Goal: Task Accomplishment & Management: Manage account settings

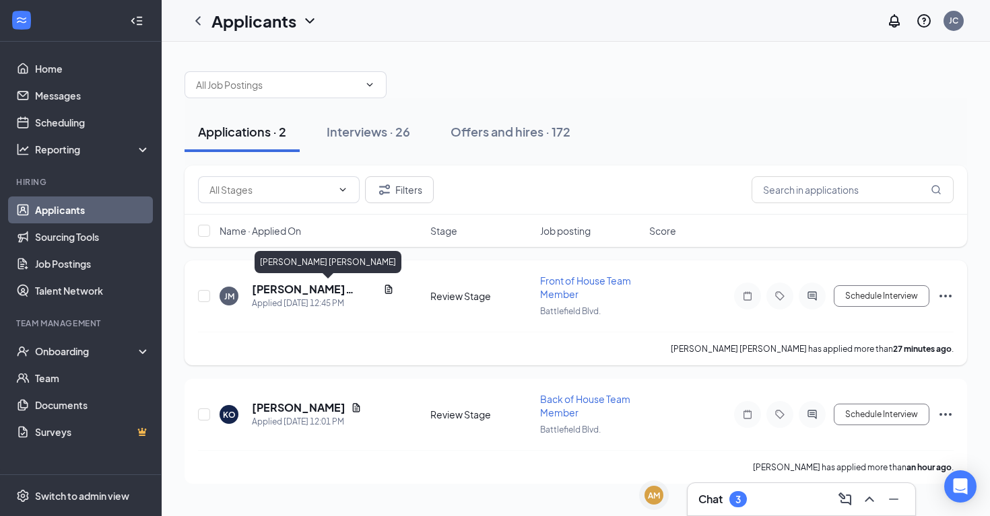
click at [276, 286] on h5 "[PERSON_NAME] [PERSON_NAME]" at bounding box center [315, 289] width 126 height 15
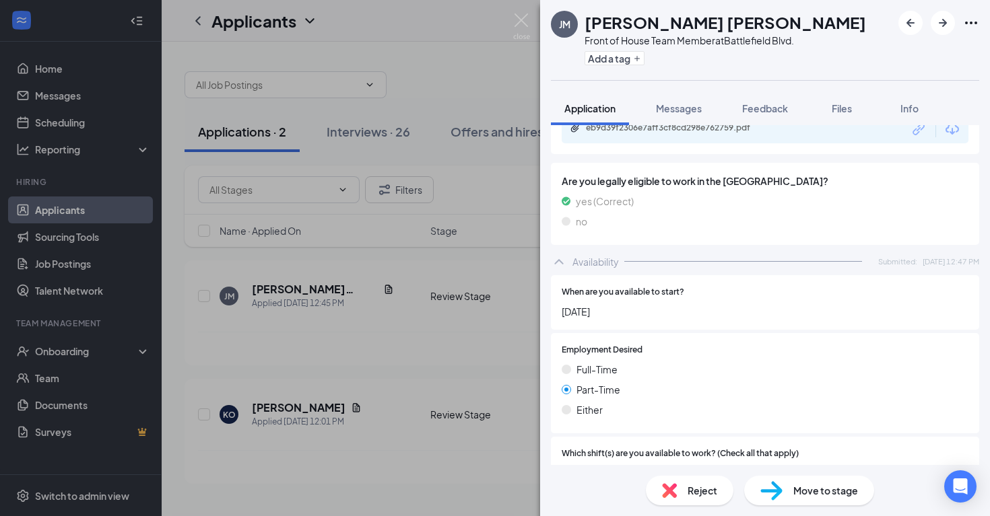
scroll to position [549, 0]
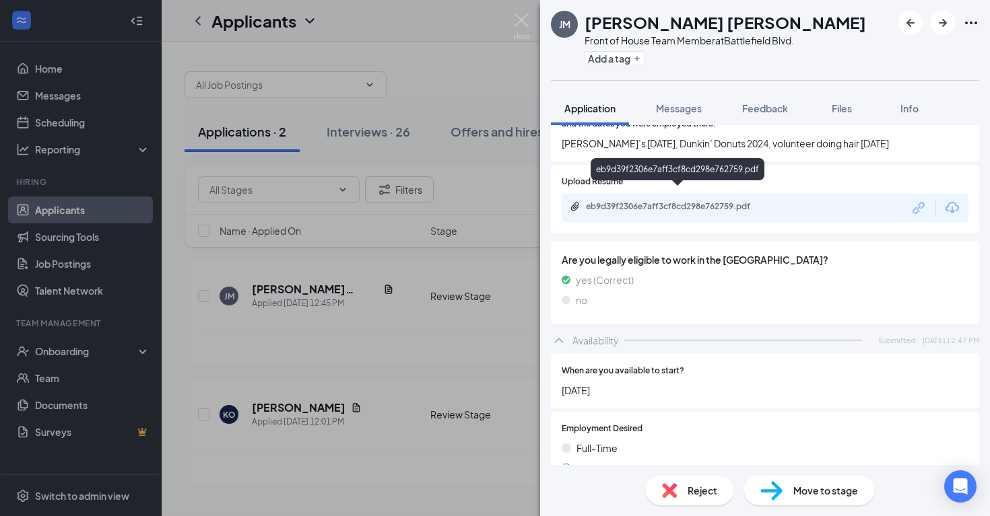
click at [654, 201] on div "eb9d39f2306e7aff3cf8cd298e762759.pdf" at bounding box center [680, 206] width 188 height 11
click at [678, 490] on div "Reject" at bounding box center [690, 491] width 88 height 30
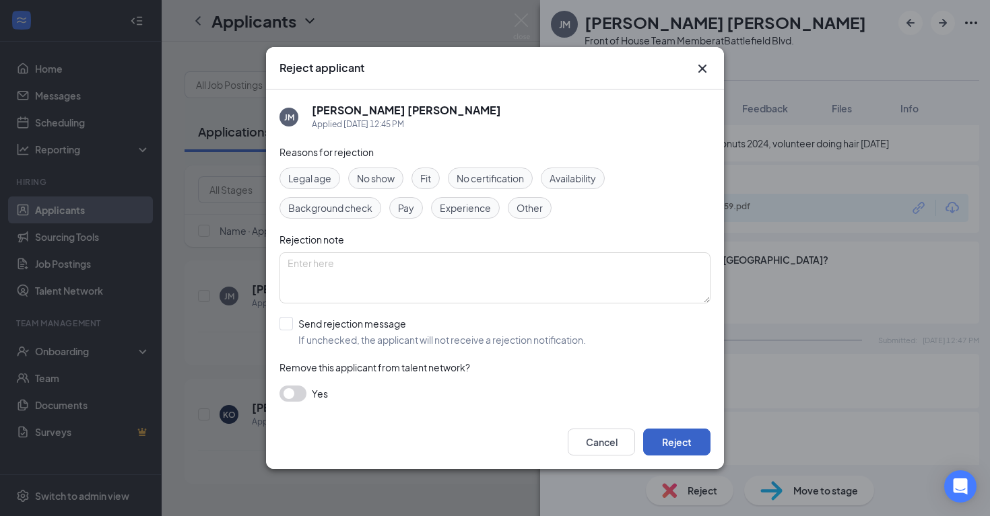
click at [666, 434] on button "Reject" at bounding box center [676, 442] width 67 height 27
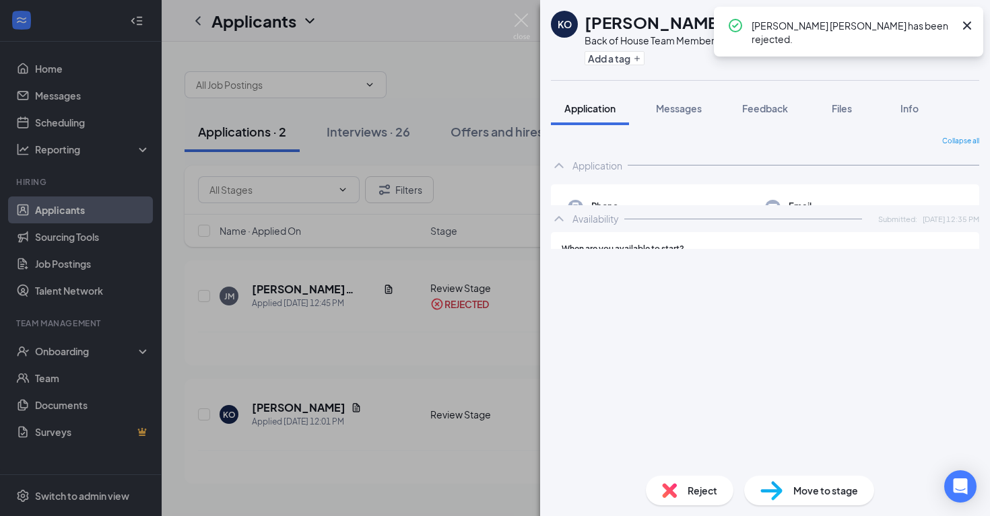
click at [285, 407] on div "KO [PERSON_NAME] Back of House Team Member at [GEOGRAPHIC_DATA]. Add a tag Appl…" at bounding box center [495, 258] width 990 height 516
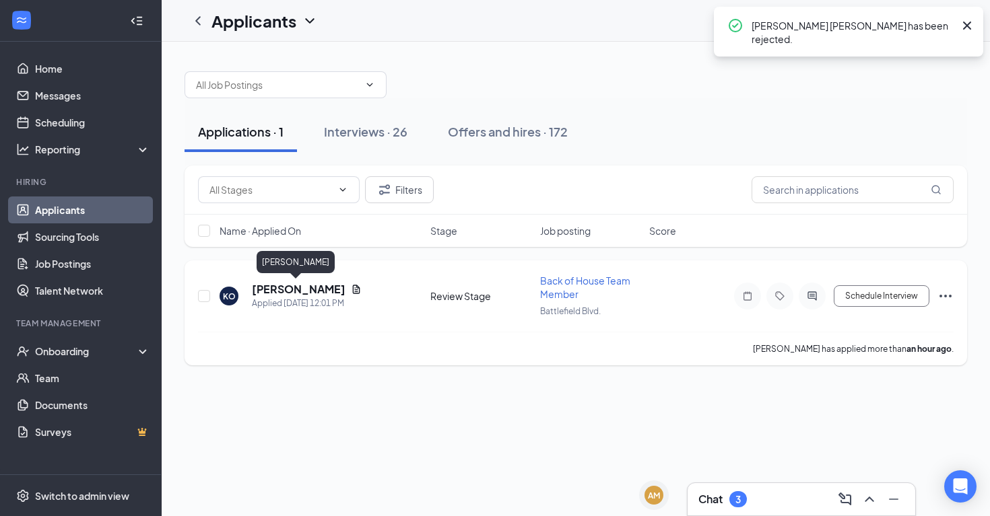
click at [296, 290] on h5 "[PERSON_NAME]" at bounding box center [299, 289] width 94 height 15
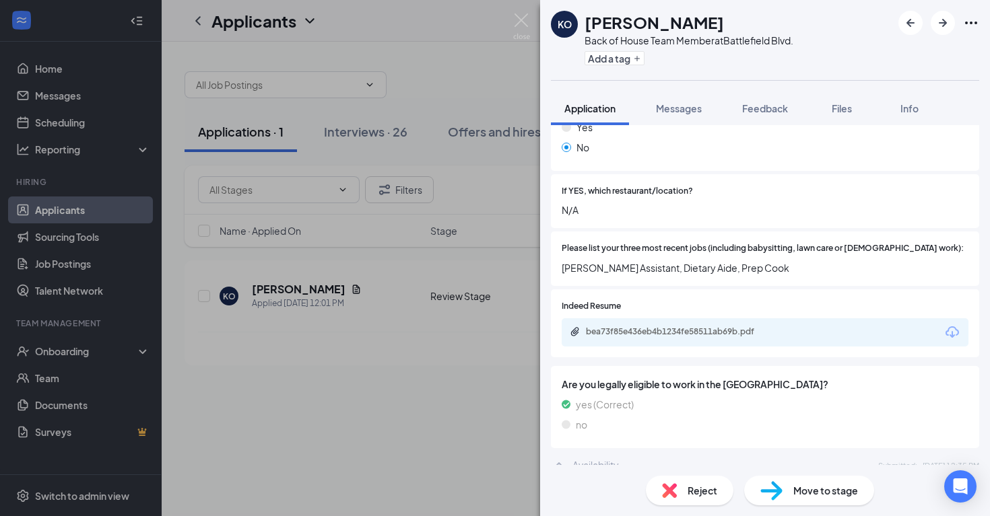
scroll to position [413, 0]
click at [714, 326] on div "bea73f85e436eb4b1234fe58511ab69b.pdf" at bounding box center [680, 331] width 188 height 11
click at [691, 495] on span "Reject" at bounding box center [702, 490] width 30 height 15
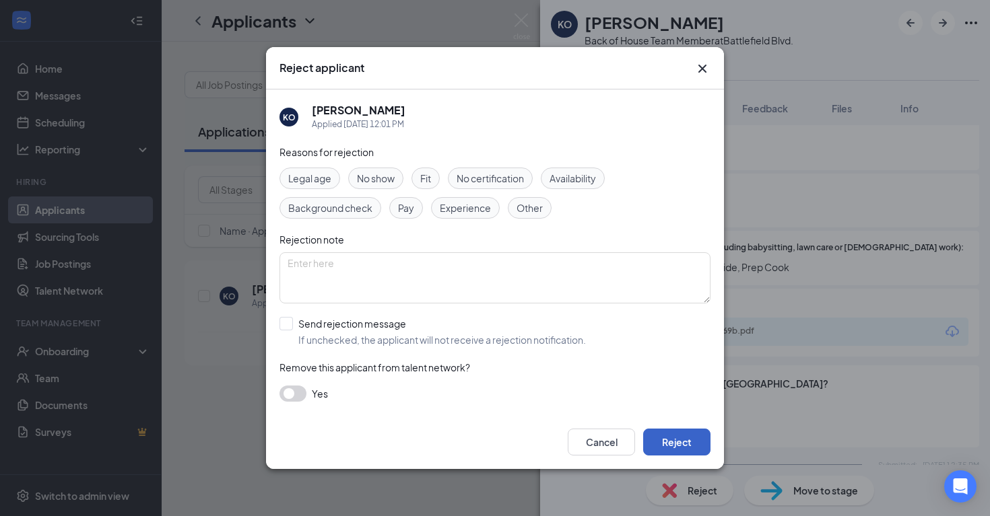
click at [674, 443] on button "Reject" at bounding box center [676, 442] width 67 height 27
